Goal: Information Seeking & Learning: Learn about a topic

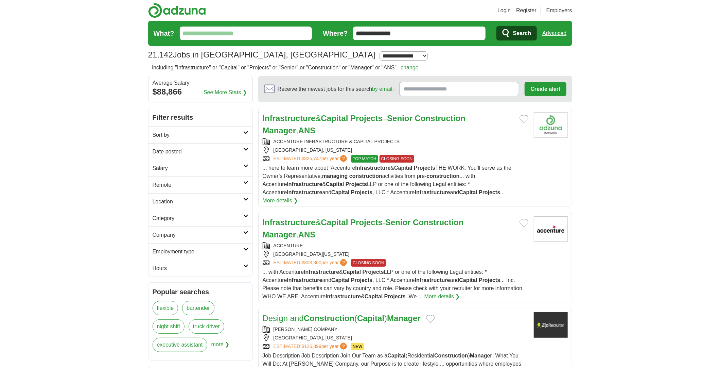
click at [393, 119] on link "Infrastructure & Capital Projects – Senior Construction Manager , ANS" at bounding box center [364, 123] width 203 height 21
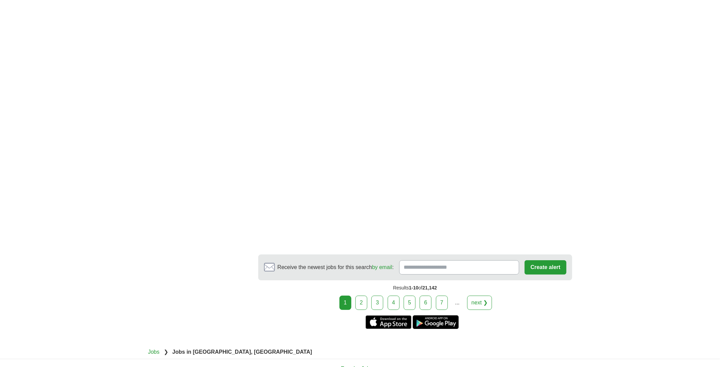
scroll to position [1189, 0]
click at [359, 295] on link "2" at bounding box center [361, 302] width 12 height 14
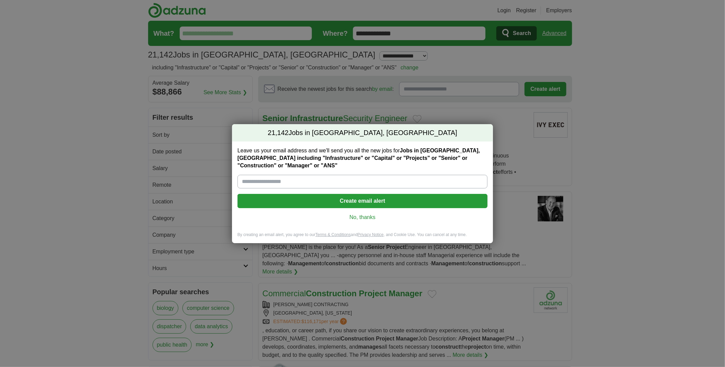
click at [373, 213] on link "No, thanks" at bounding box center [362, 216] width 239 height 7
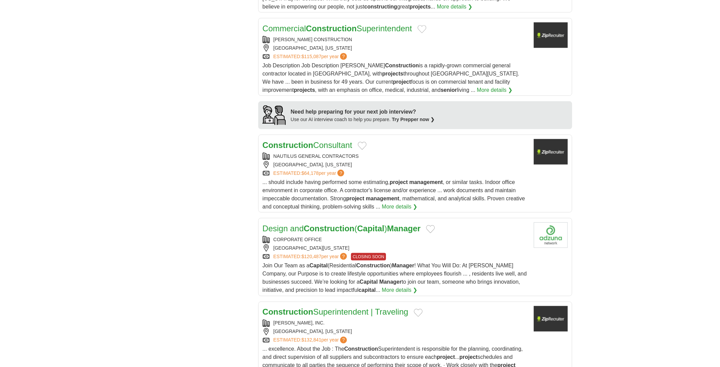
scroll to position [543, 0]
click at [320, 272] on span "Join Our Team as a Capital (Residential Construction ) Manager ! What You Will …" at bounding box center [395, 278] width 264 height 30
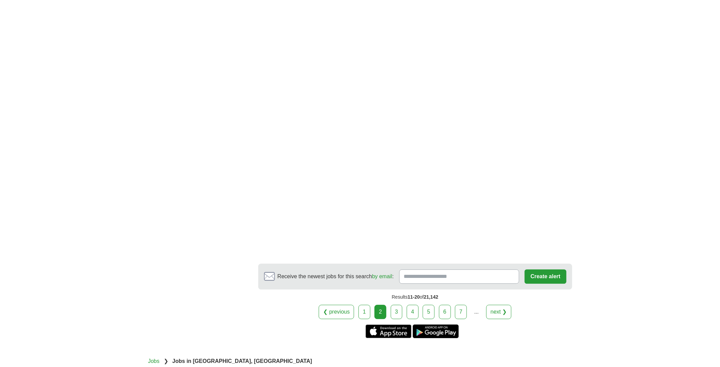
scroll to position [1121, 0]
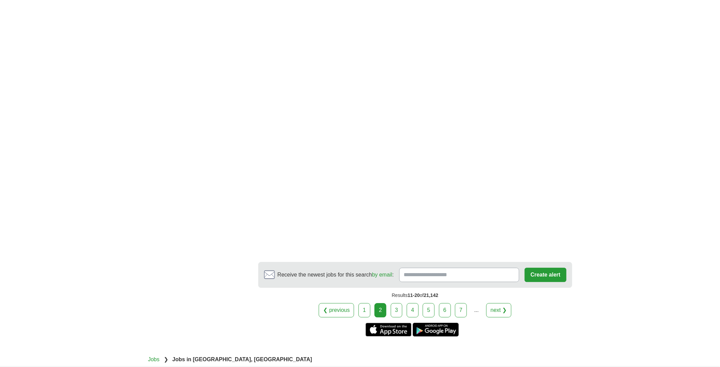
click at [395, 303] on link "3" at bounding box center [397, 310] width 12 height 14
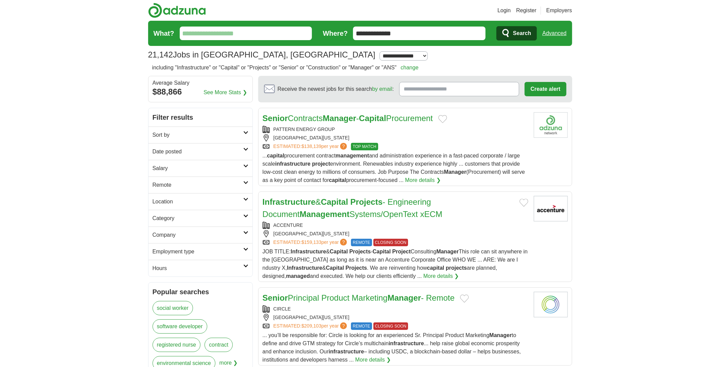
click at [220, 36] on input "What?" at bounding box center [246, 33] width 132 height 14
type input "*"
type input "***"
click at [496, 26] on button "Search" at bounding box center [516, 33] width 40 height 14
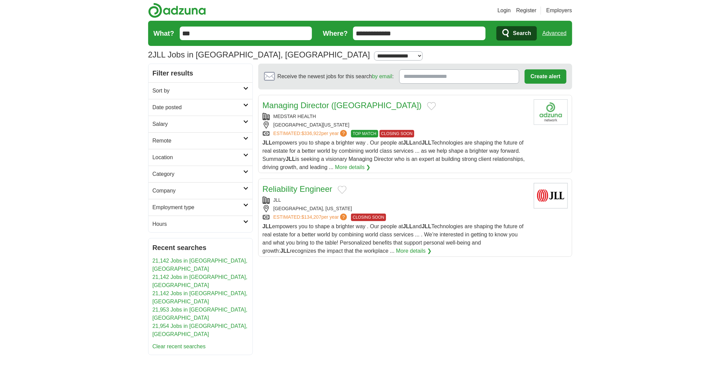
click at [334, 105] on link "Managing Director ([GEOGRAPHIC_DATA])" at bounding box center [342, 105] width 159 height 9
drag, startPoint x: 201, startPoint y: 33, endPoint x: 179, endPoint y: 32, distance: 22.4
click at [179, 32] on form "**********" at bounding box center [360, 33] width 424 height 25
type input "****"
click at [496, 26] on button "Search" at bounding box center [516, 33] width 40 height 14
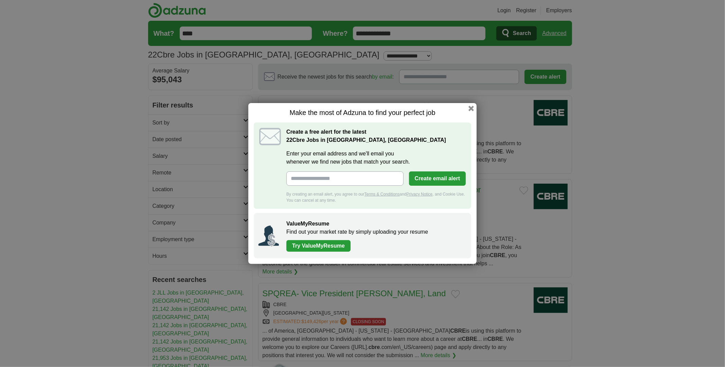
click at [331, 247] on link "Try ValueMyResume" at bounding box center [318, 246] width 64 height 12
